Goal: Answer question/provide support: Answer question/provide support

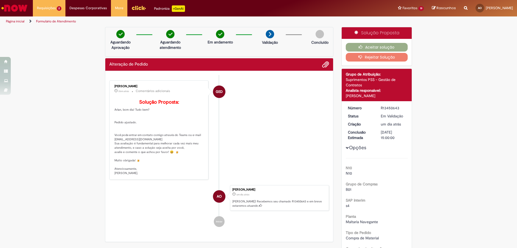
scroll to position [81, 0]
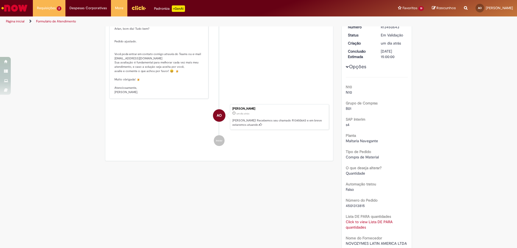
click at [354, 204] on span "4501313815" at bounding box center [355, 205] width 19 height 5
copy span "4501313815"
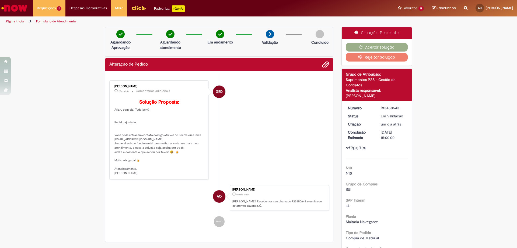
drag, startPoint x: 114, startPoint y: 85, endPoint x: 140, endPoint y: 86, distance: 26.4
click at [140, 86] on div "[PERSON_NAME]" at bounding box center [159, 86] width 90 height 3
click at [126, 98] on div "[DATE] 10:46:24" at bounding box center [120, 98] width 25 height 6
drag, startPoint x: 113, startPoint y: 85, endPoint x: 147, endPoint y: 86, distance: 34.2
click at [147, 86] on div "[PERSON_NAME]" at bounding box center [159, 86] width 90 height 3
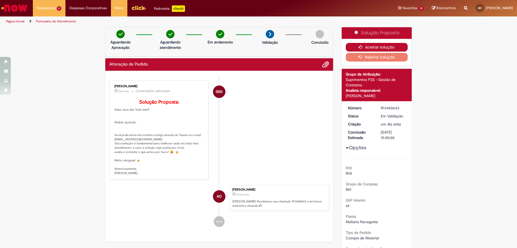
click at [388, 45] on button "Aceitar solução" at bounding box center [377, 47] width 62 height 9
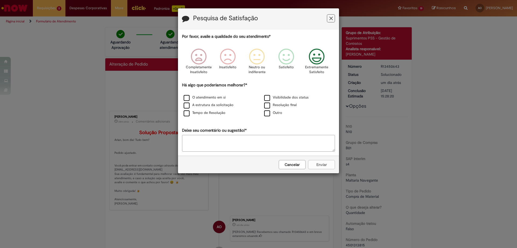
click at [314, 56] on icon "Feedback" at bounding box center [317, 56] width 20 height 16
click at [219, 98] on label "O atendimento em si" at bounding box center [205, 97] width 42 height 5
click at [325, 165] on button "Enviar" at bounding box center [321, 164] width 27 height 9
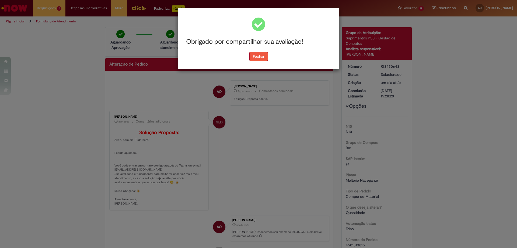
click at [262, 56] on button "Fechar" at bounding box center [258, 56] width 19 height 9
